Goal: Information Seeking & Learning: Understand process/instructions

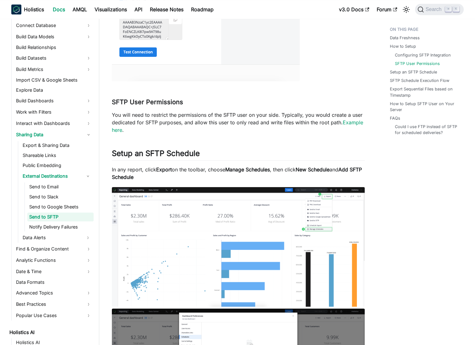
scroll to position [578, 0]
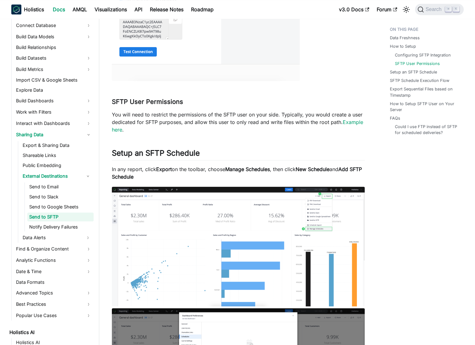
click at [329, 223] on img at bounding box center [238, 247] width 253 height 120
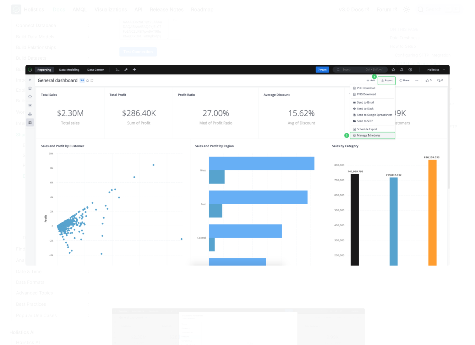
click at [291, 201] on img at bounding box center [237, 165] width 424 height 201
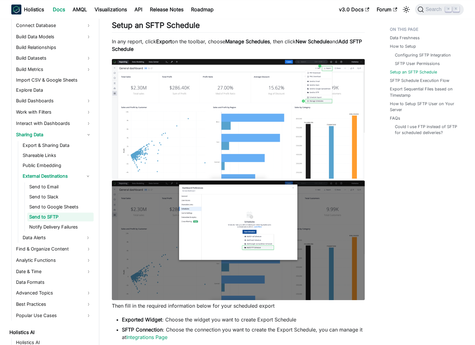
scroll to position [707, 0]
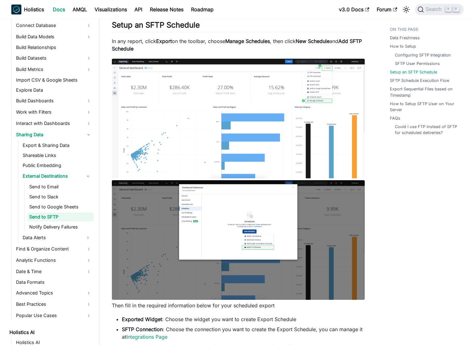
click at [269, 214] on img at bounding box center [238, 240] width 253 height 120
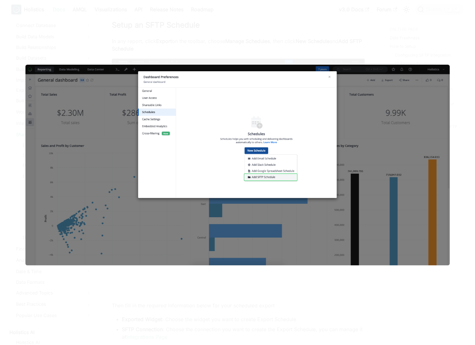
click at [222, 197] on img at bounding box center [237, 164] width 424 height 201
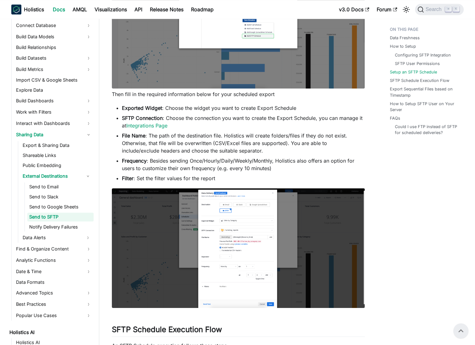
scroll to position [917, 0]
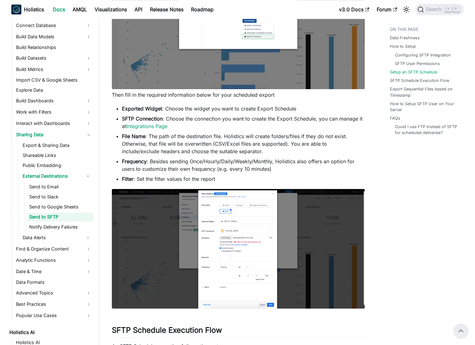
click at [227, 233] on img at bounding box center [238, 249] width 253 height 120
click at [69, 203] on link "Send to Google Sheets" at bounding box center [60, 207] width 66 height 9
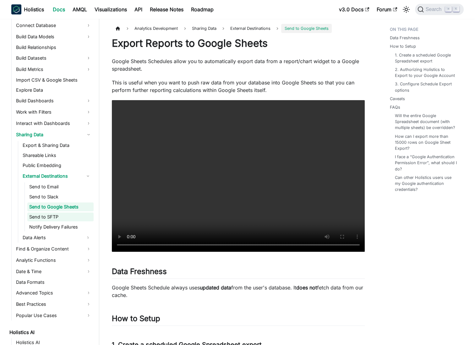
click at [75, 218] on link "Send to SFTP" at bounding box center [60, 217] width 66 height 9
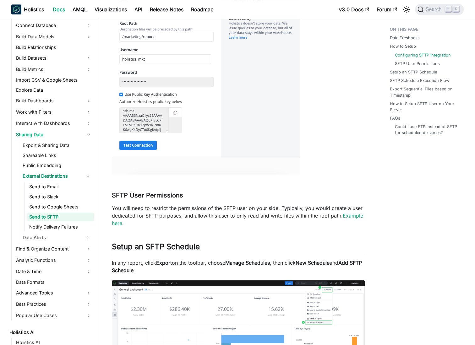
scroll to position [509, 0]
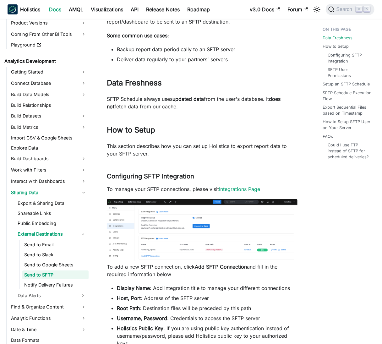
scroll to position [65, 0]
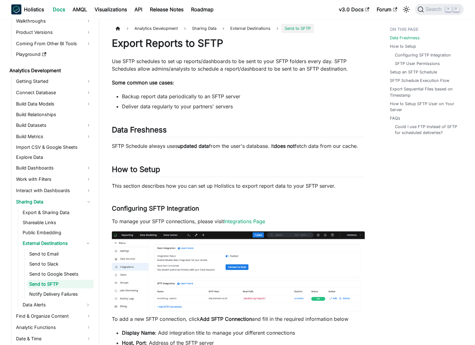
scroll to position [59, 0]
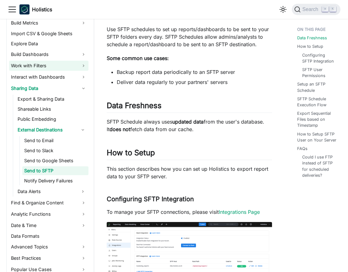
scroll to position [170, 0]
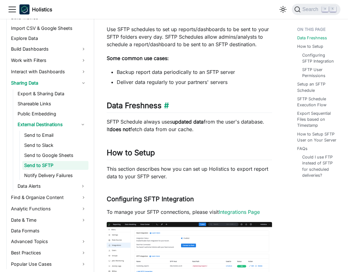
click at [206, 112] on h2 "Data Freshness ​" at bounding box center [190, 107] width 166 height 12
